Goal: Task Accomplishment & Management: Use online tool/utility

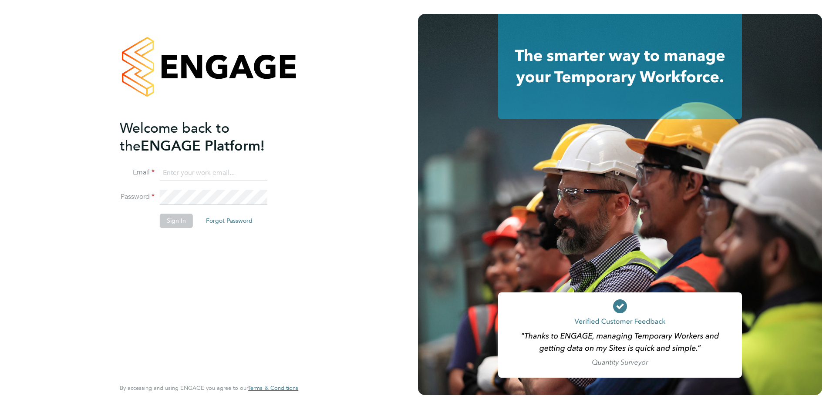
type input "support@engagelabs.io"
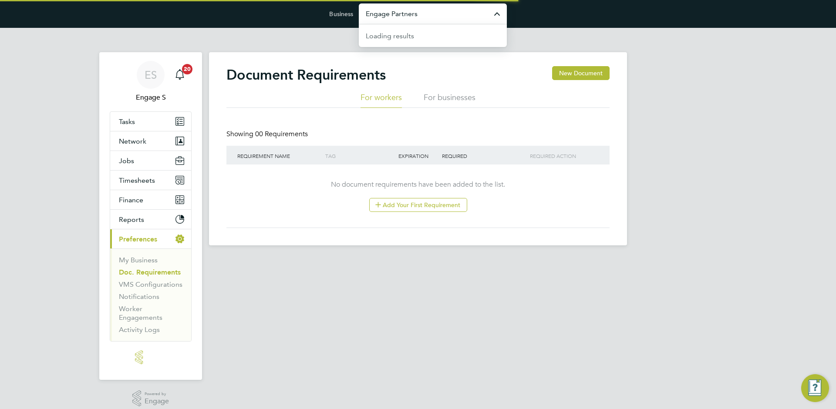
click at [376, 17] on input "Engage Partners" at bounding box center [433, 13] width 148 height 20
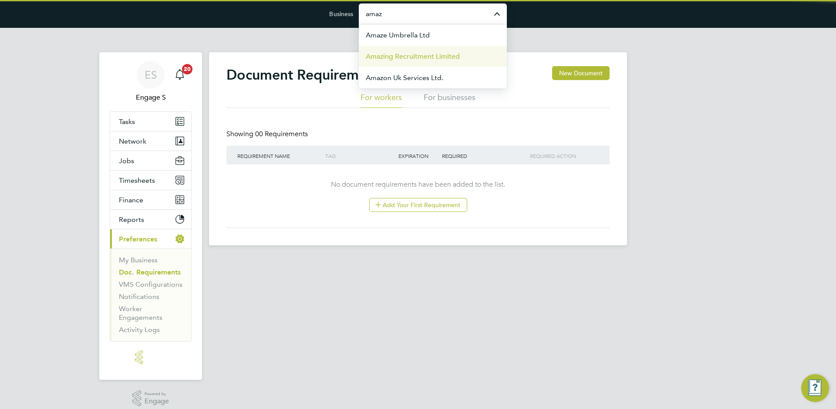
click at [372, 54] on span "Amazing Recruitment Limited" at bounding box center [413, 56] width 94 height 10
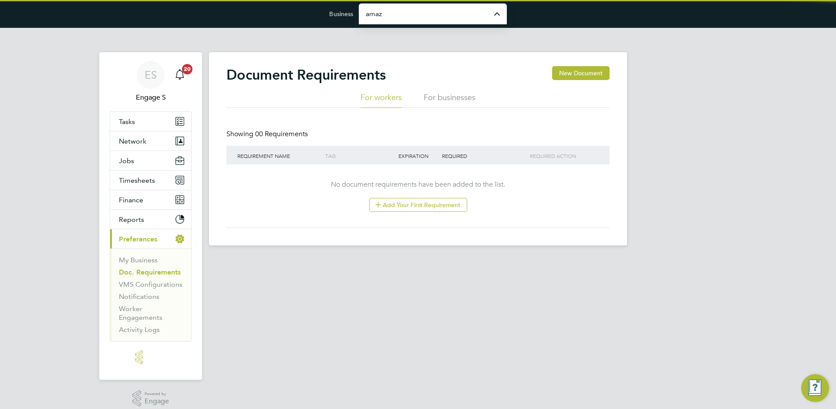
type input "Amazing Recruitment Limited"
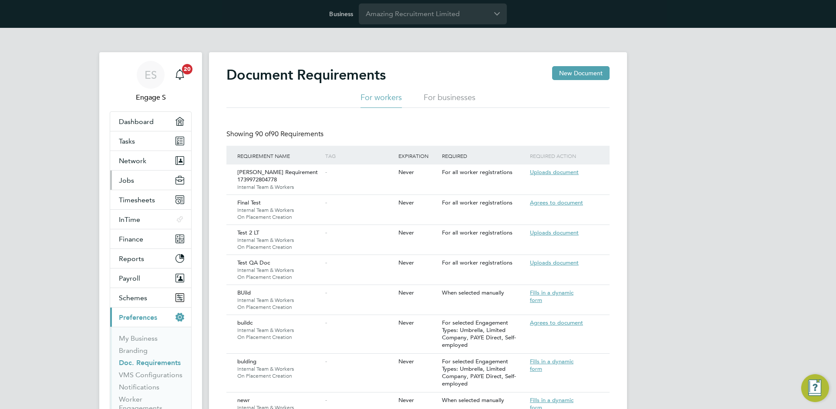
click at [135, 177] on button "Jobs" at bounding box center [150, 180] width 81 height 19
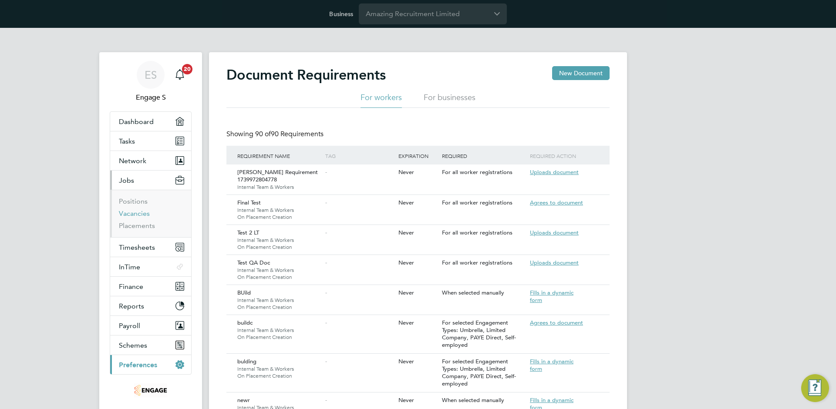
click at [135, 211] on link "Vacancies" at bounding box center [134, 213] width 31 height 8
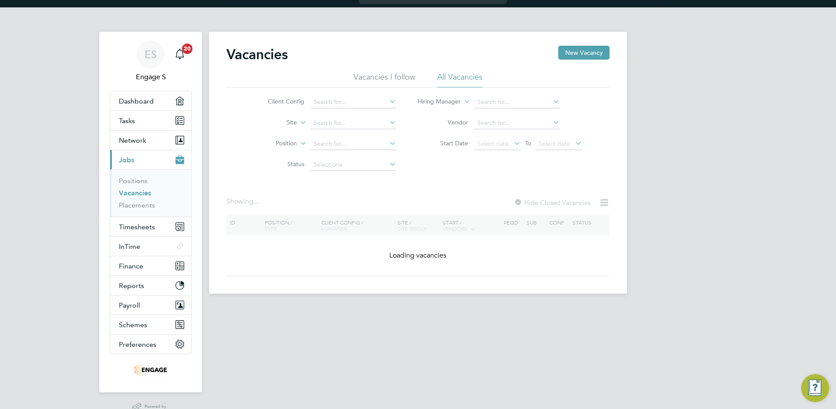
scroll to position [41, 0]
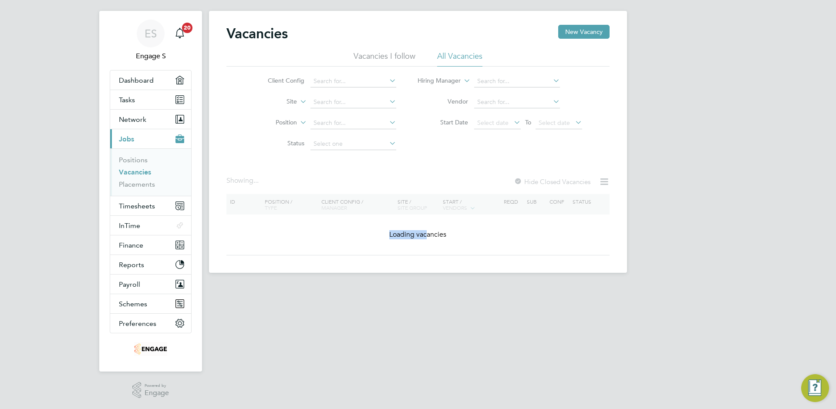
drag, startPoint x: 390, startPoint y: 237, endPoint x: 427, endPoint y: 237, distance: 36.1
click at [427, 237] on div "Vacancies New Vacancy Vacancies I follow All Vacancies Client Config Site Posit…" at bounding box center [417, 140] width 383 height 231
